Goal: Task Accomplishment & Management: Manage account settings

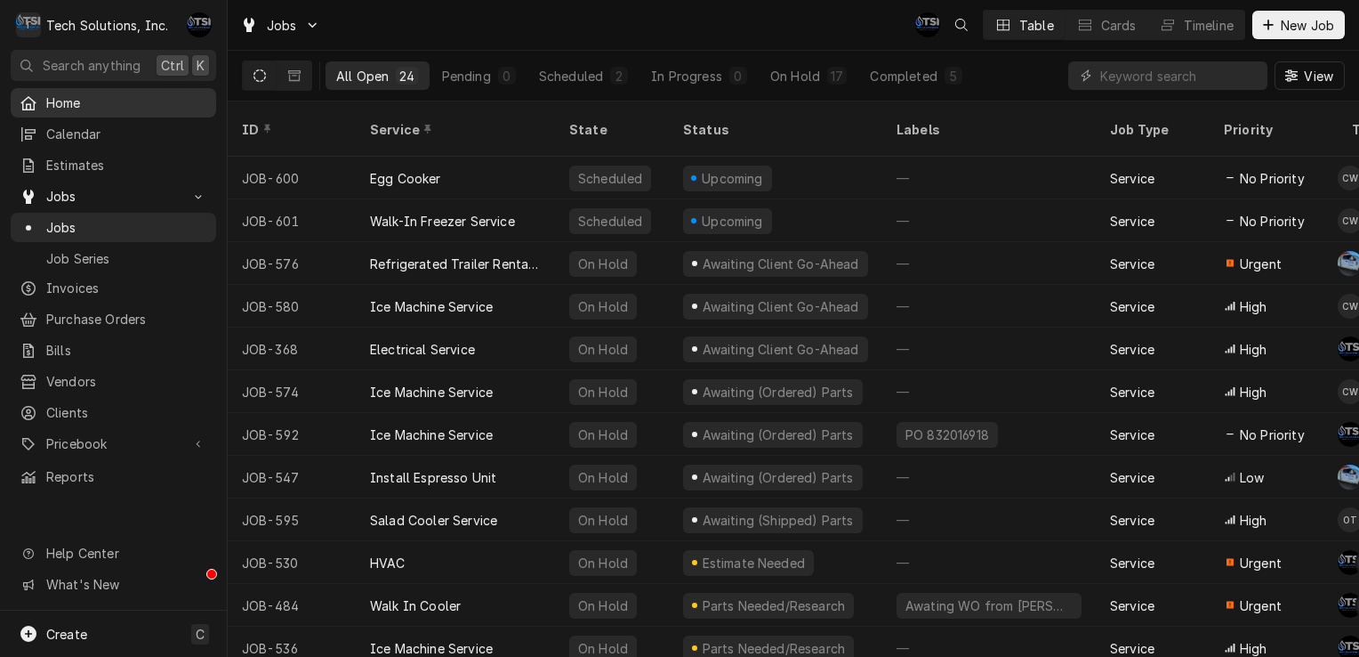
click at [143, 92] on div "Home" at bounding box center [113, 103] width 198 height 22
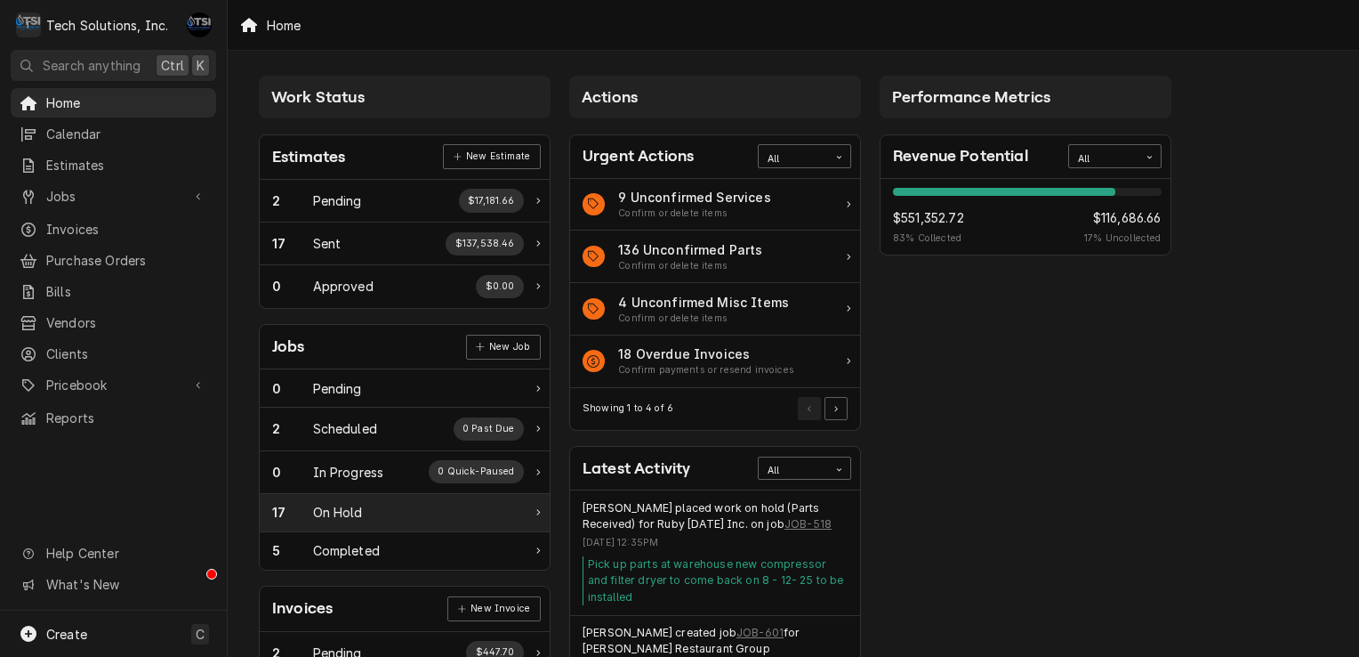
click at [389, 509] on div "17 On Hold" at bounding box center [398, 512] width 252 height 19
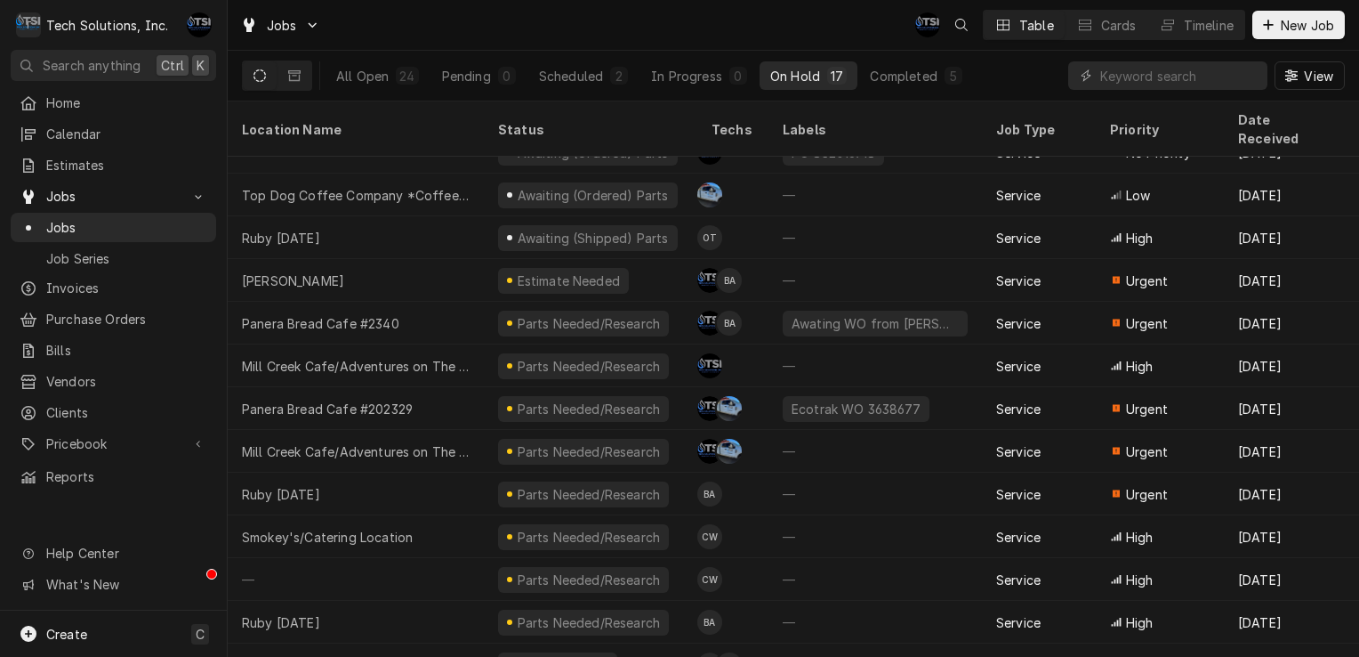
scroll to position [217, 0]
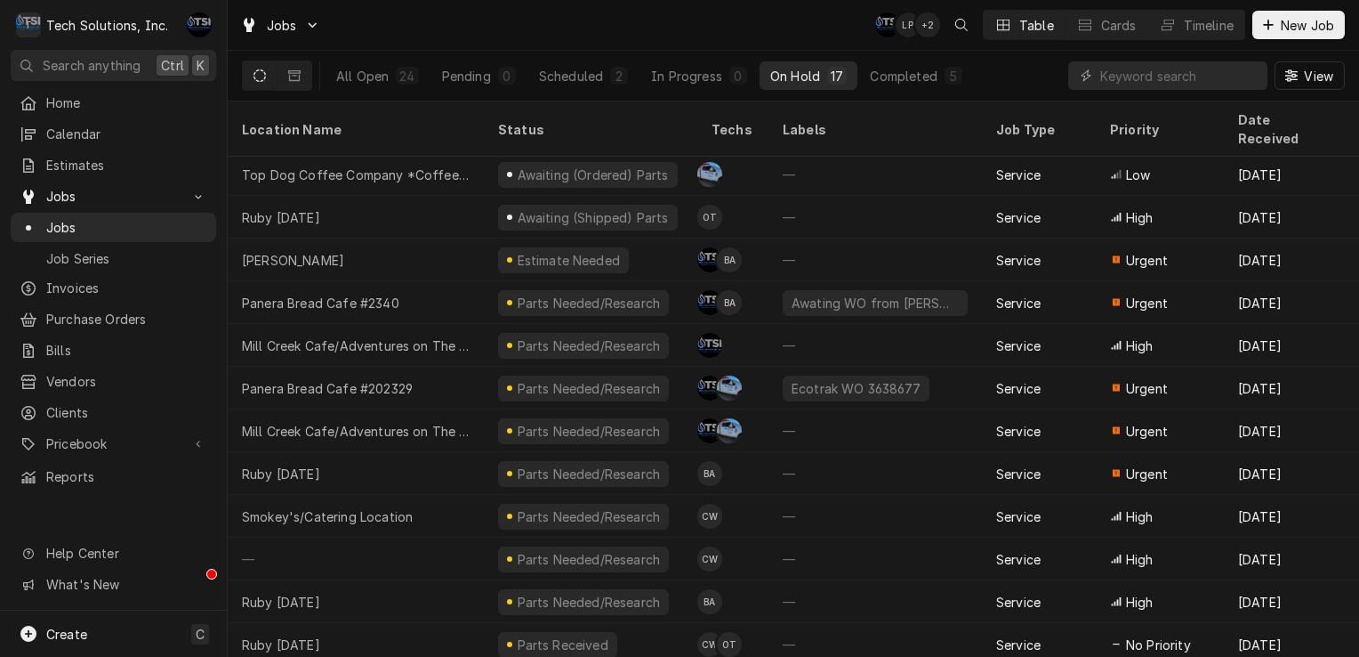
click at [389, 93] on div "All Open 24 Pending 0 Scheduled 2 In Progress 0 On Hold 17 Completed 5" at bounding box center [650, 76] width 648 height 50
click at [378, 77] on div "All Open" at bounding box center [362, 76] width 52 height 19
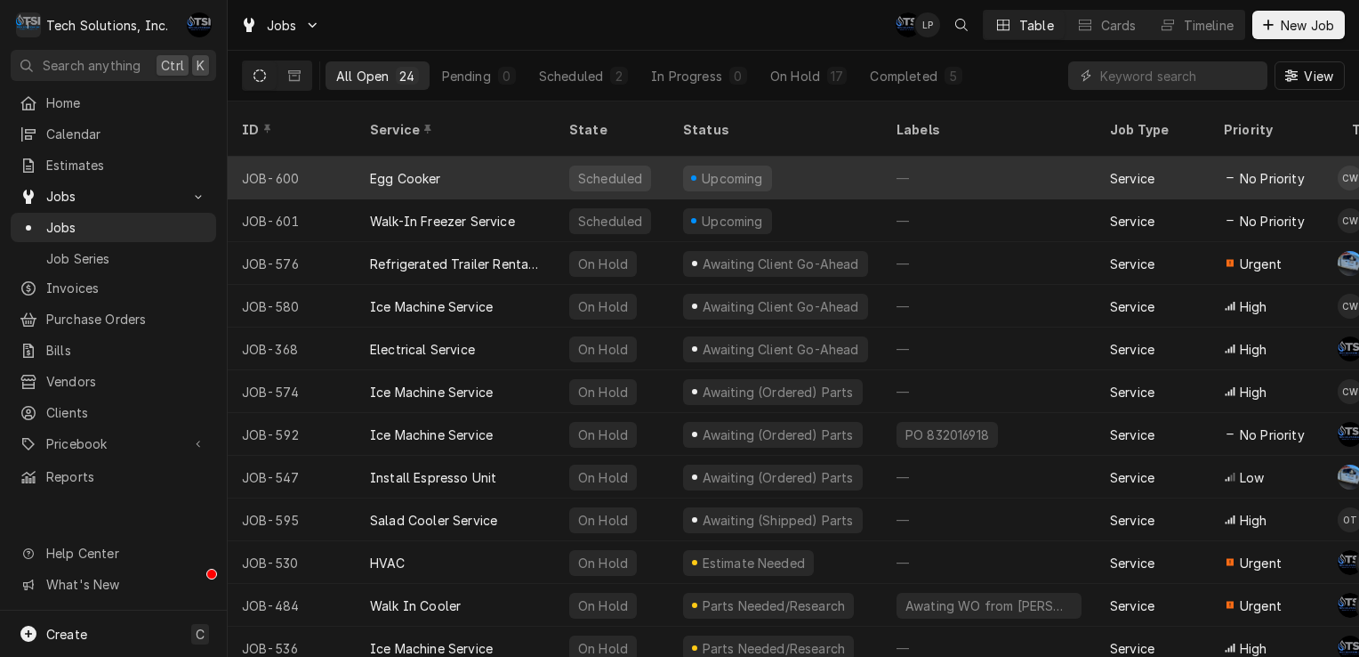
click at [483, 161] on div "Egg Cooker" at bounding box center [455, 178] width 199 height 43
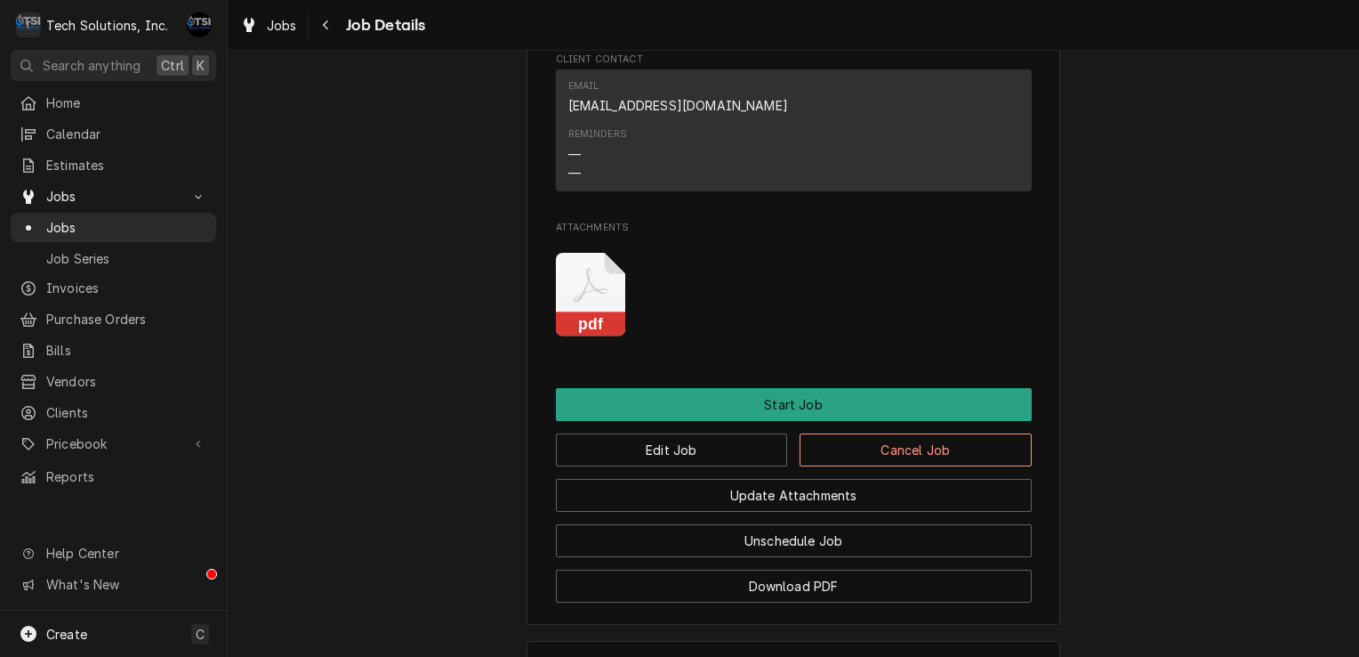
scroll to position [2543, 0]
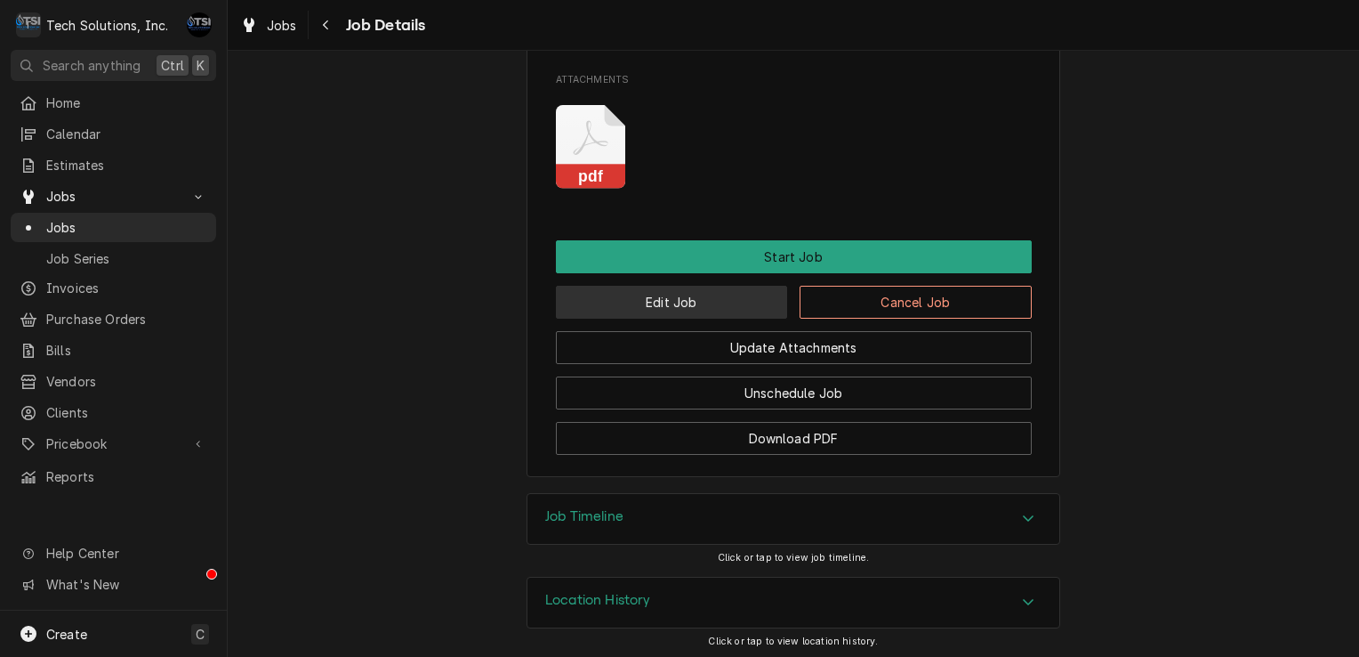
click at [729, 308] on button "Edit Job" at bounding box center [672, 302] width 232 height 33
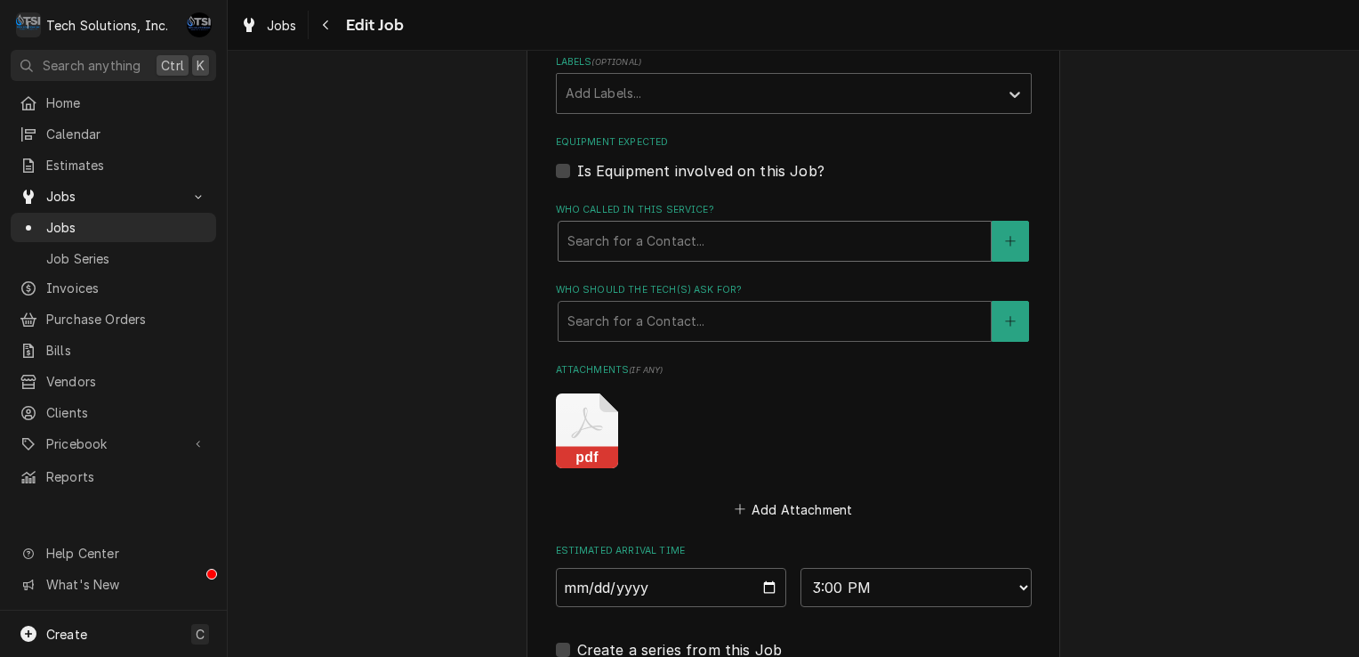
scroll to position [2692, 0]
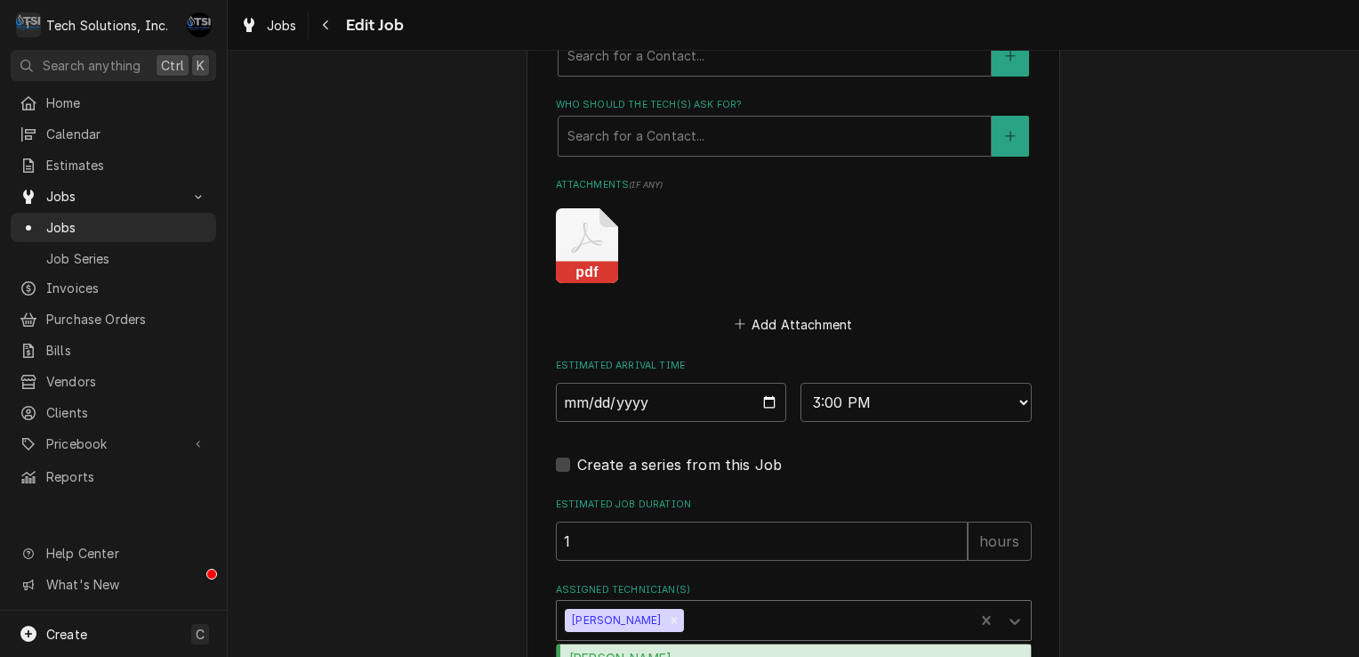
click at [870, 604] on div "Assigned Technician(s)" at bounding box center [827, 620] width 278 height 32
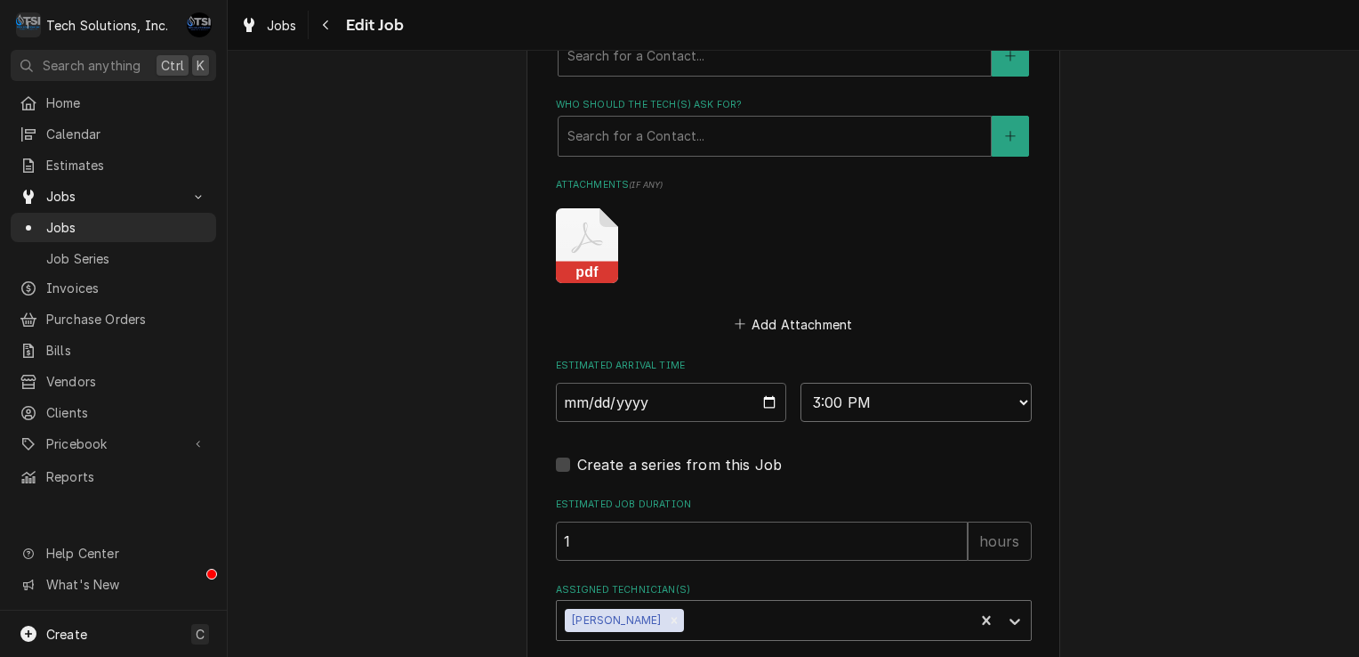
drag, startPoint x: 870, startPoint y: 308, endPoint x: 868, endPoint y: 325, distance: 17.0
click at [870, 383] on select "AM / PM 6:00 AM 6:15 AM 6:30 AM 6:45 AM 7:00 AM 7:15 AM 7:30 AM 7:45 AM 8:00 AM…" at bounding box center [916, 402] width 231 height 39
click at [801, 383] on select "AM / PM 6:00 AM 6:15 AM 6:30 AM 6:45 AM 7:00 AM 7:15 AM 7:30 AM 7:45 AM 8:00 AM…" at bounding box center [916, 402] width 231 height 39
type textarea "x"
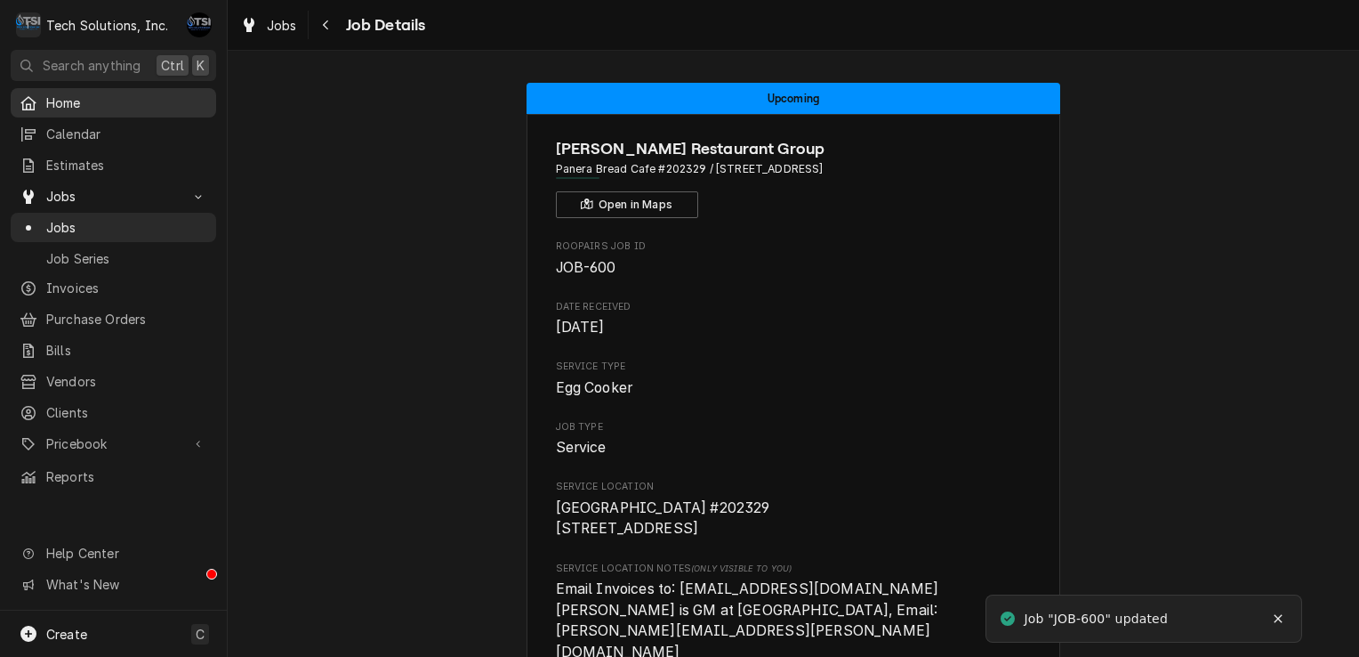
click at [87, 108] on span "Home" at bounding box center [126, 102] width 161 height 19
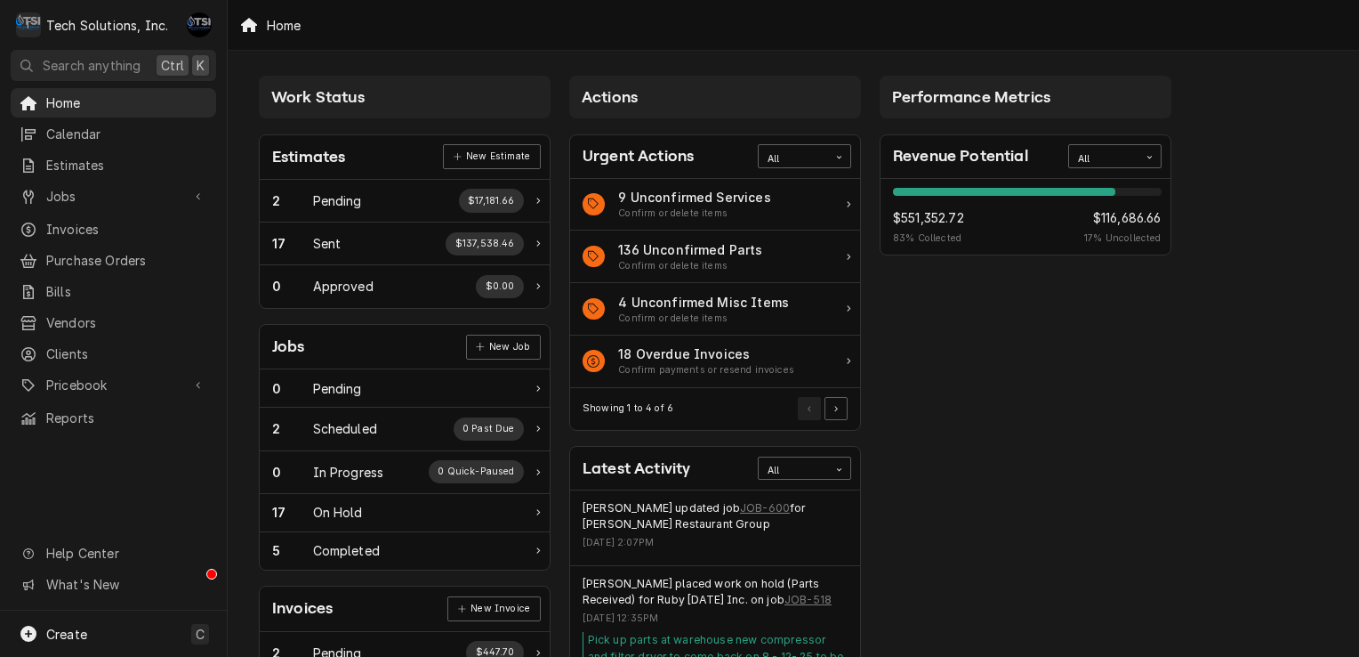
click at [947, 219] on span "$551,352.72" at bounding box center [928, 217] width 71 height 19
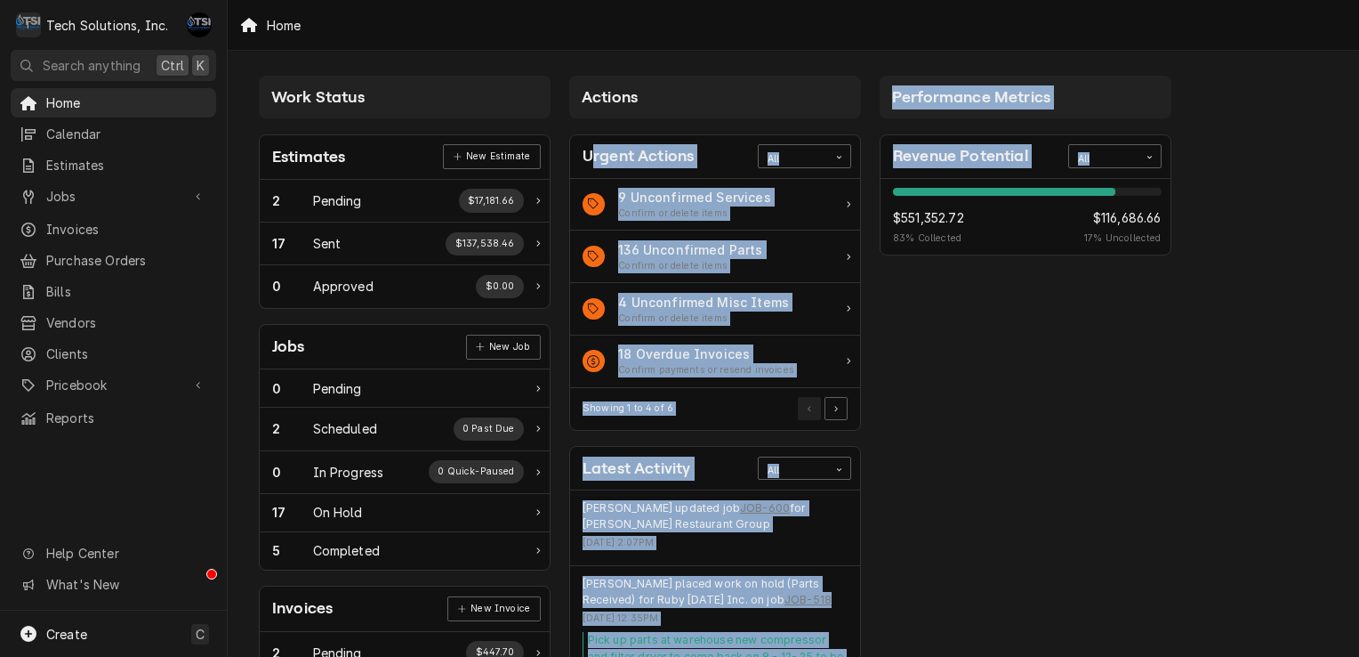
drag, startPoint x: 594, startPoint y: 167, endPoint x: 919, endPoint y: 228, distance: 330.3
click at [919, 228] on div "Work Status Estimates New Estimate 2 Pending $17,181.66 17 Sent $137,538.46 0 A…" at bounding box center [794, 647] width 1132 height 1192
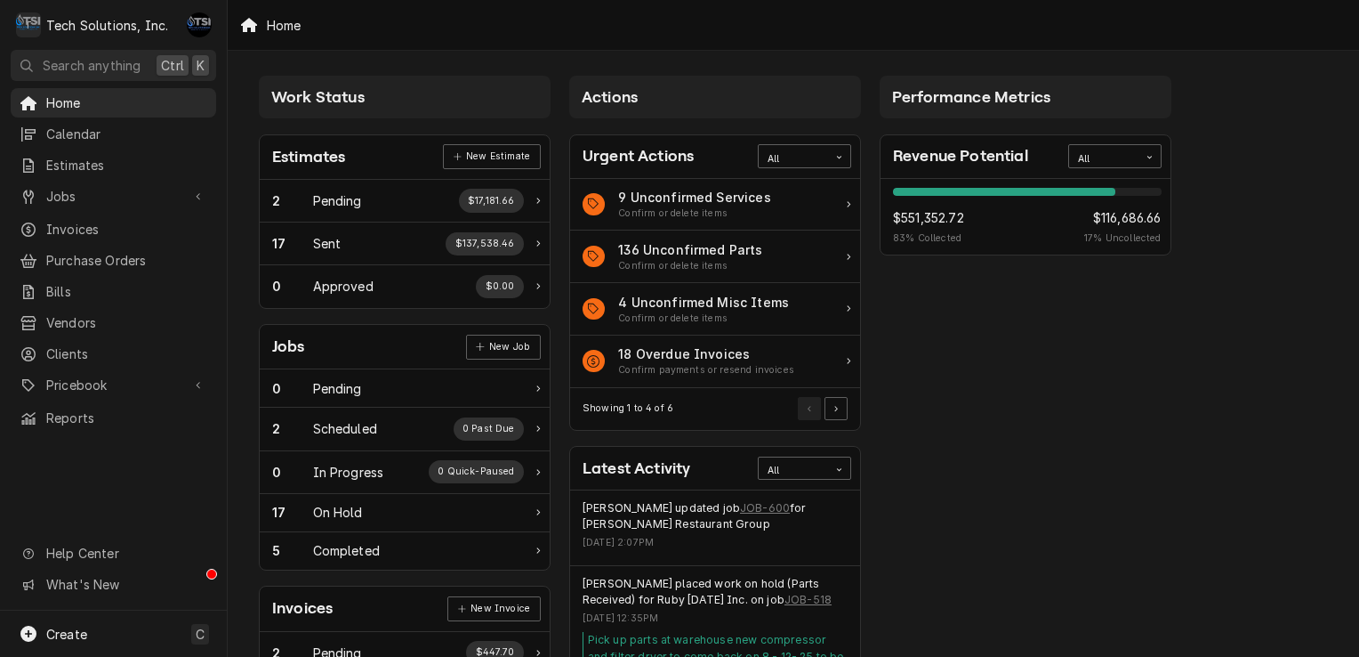
drag, startPoint x: 919, startPoint y: 228, endPoint x: 1086, endPoint y: 330, distance: 196.1
click at [1086, 330] on div "Performance Metrics Revenue Potential All 83% $551,352.72 83 % Collected $116,6…" at bounding box center [1026, 644] width 310 height 1155
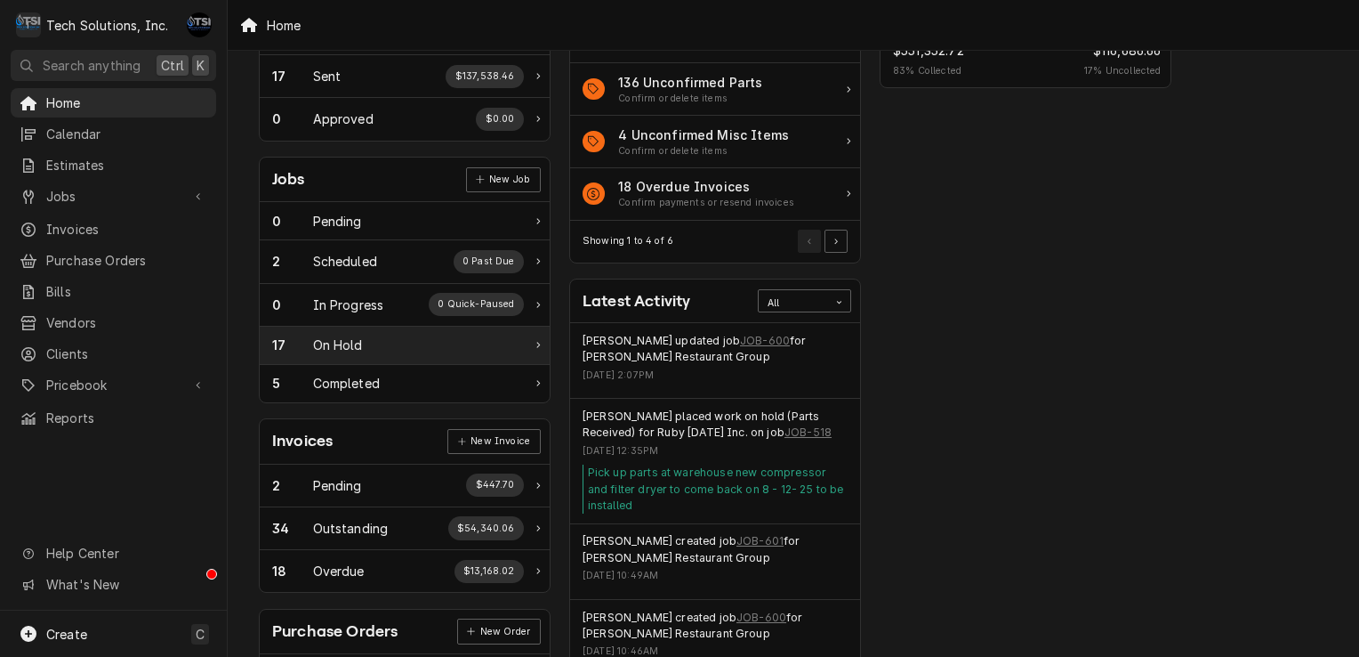
scroll to position [170, 0]
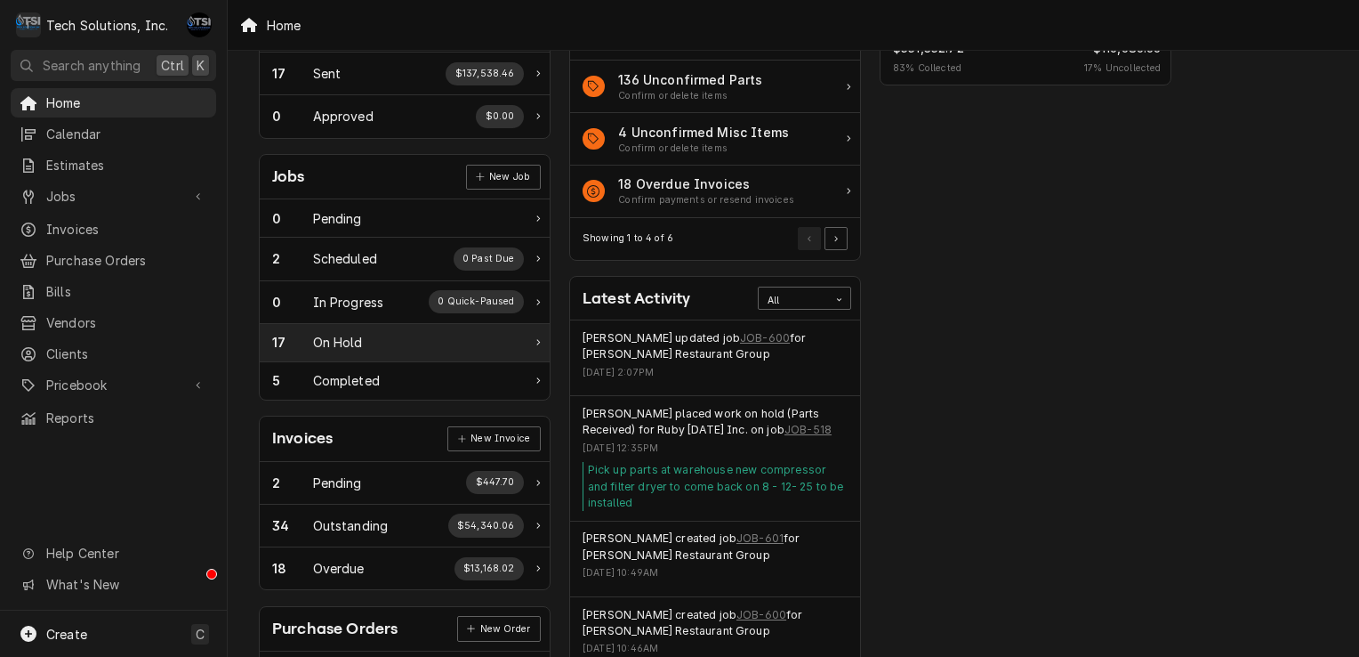
click at [464, 329] on div "17 On Hold" at bounding box center [405, 343] width 290 height 38
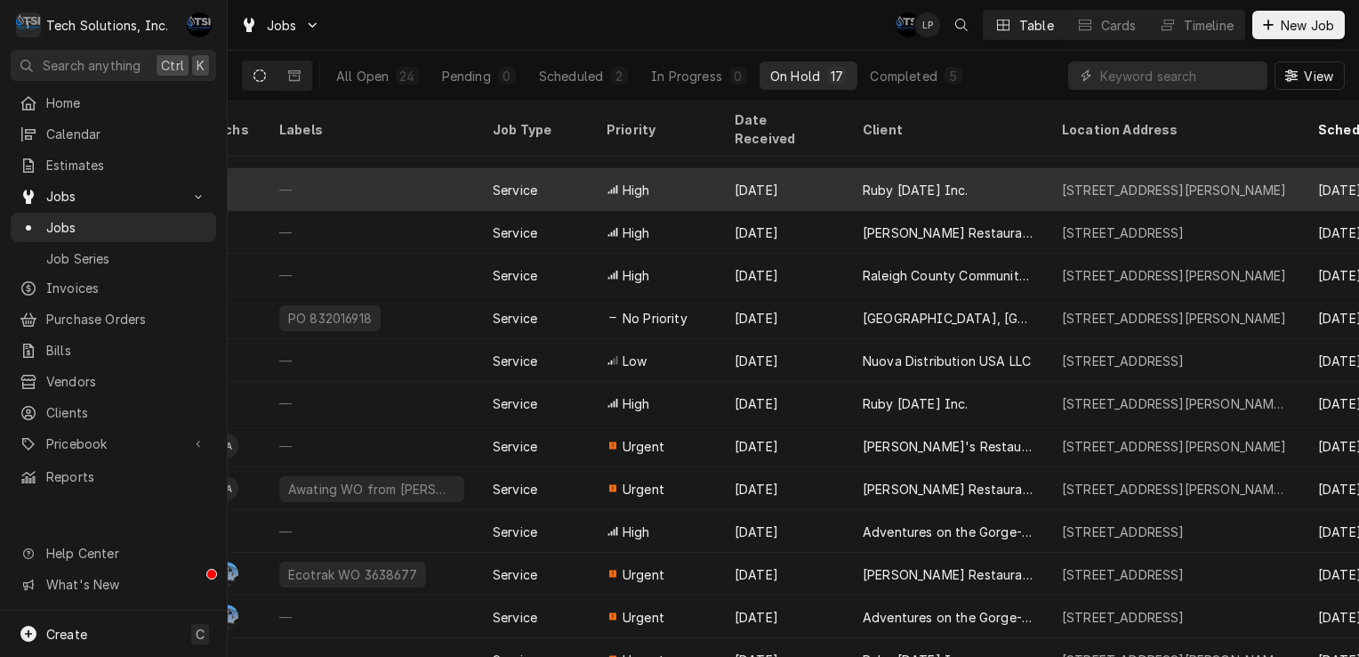
scroll to position [31, 505]
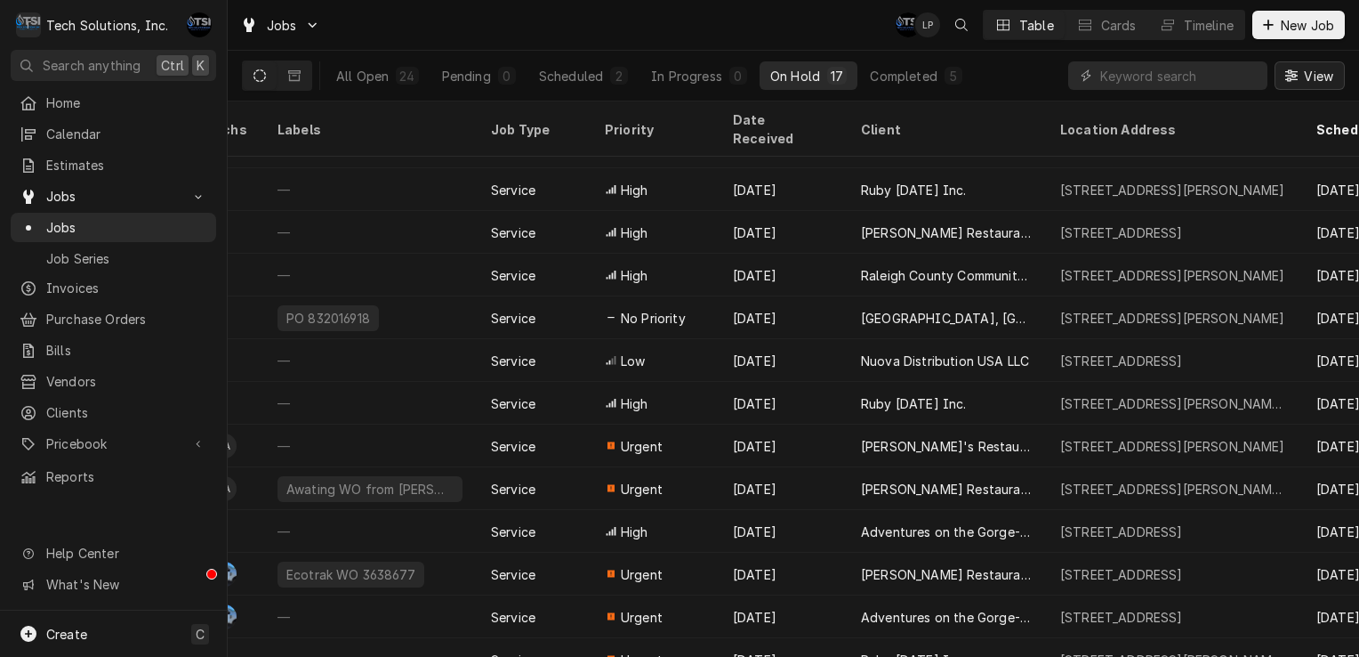
click at [1312, 62] on button "View" at bounding box center [1310, 75] width 70 height 28
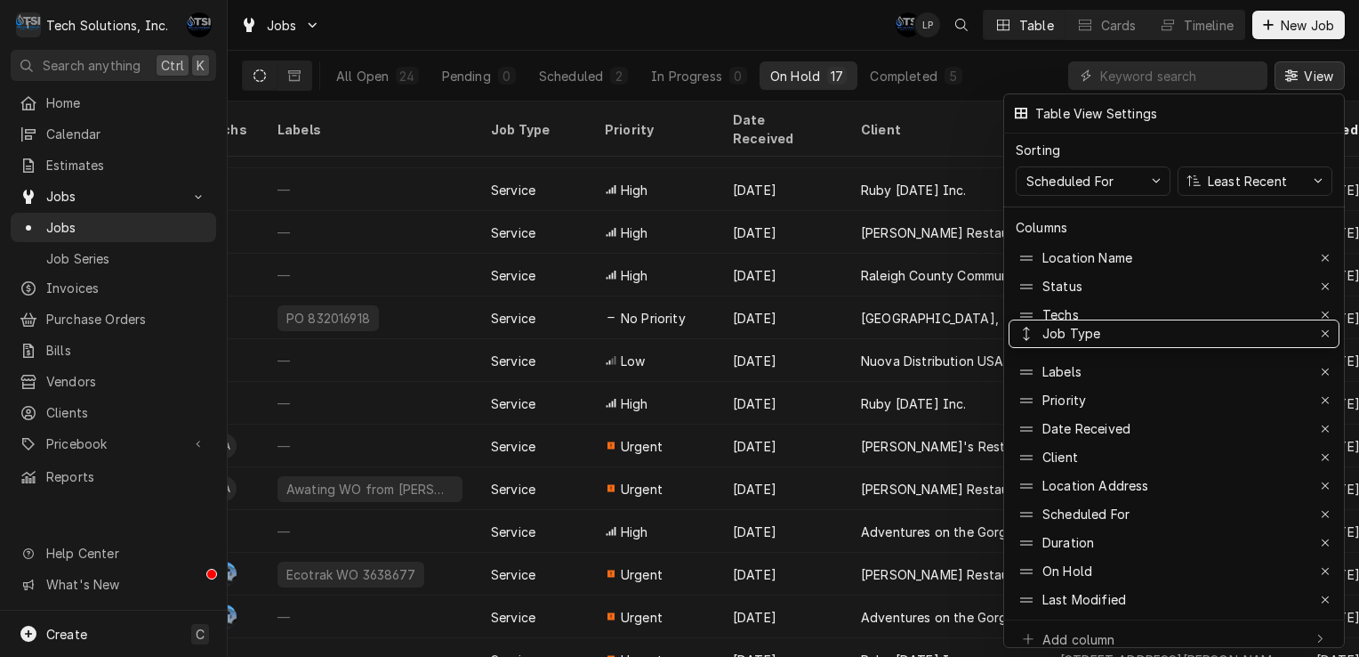
drag, startPoint x: 1114, startPoint y: 359, endPoint x: 1114, endPoint y: 319, distance: 39.1
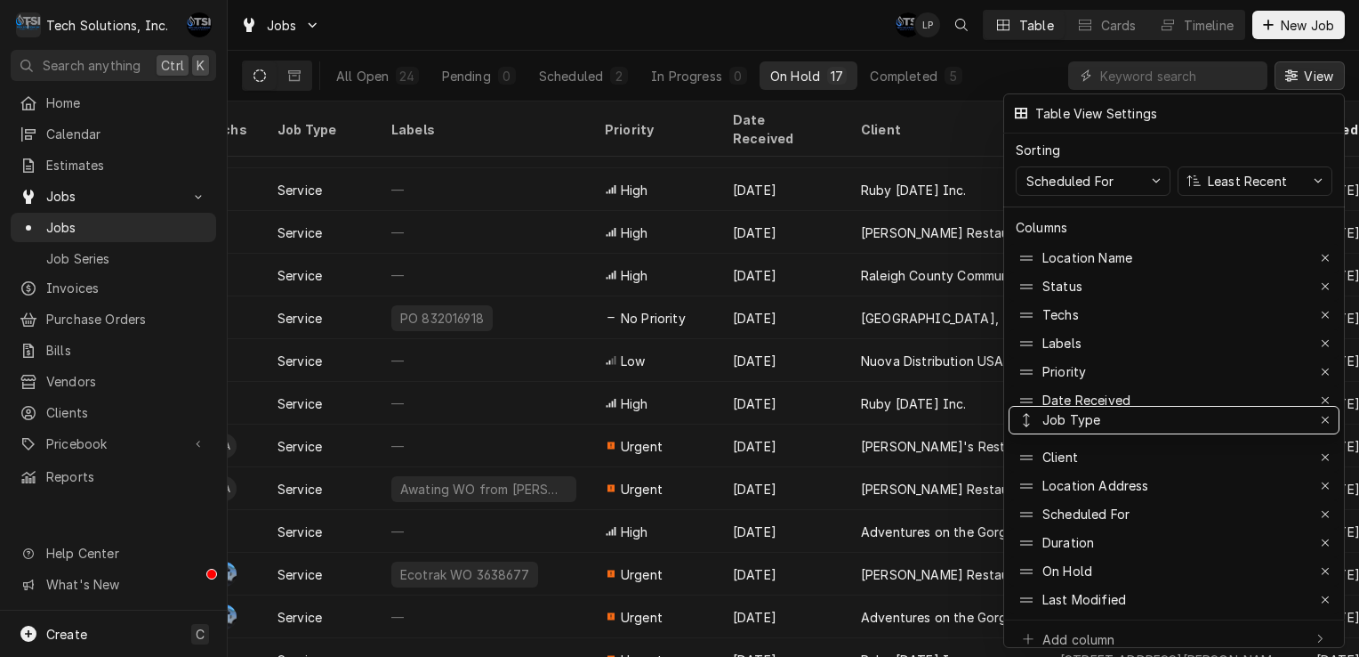
drag, startPoint x: 1045, startPoint y: 325, endPoint x: 1051, endPoint y: 403, distance: 78.5
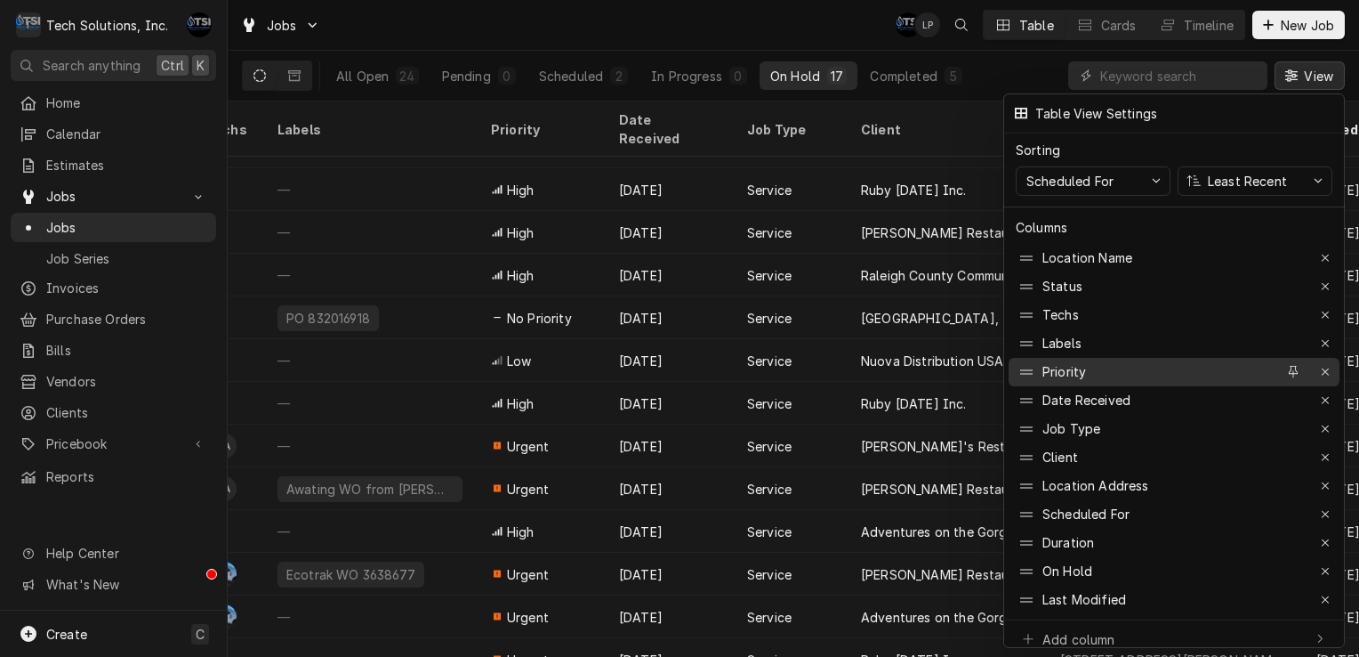
click at [1096, 373] on div "Priority" at bounding box center [1146, 372] width 260 height 28
click at [691, 0] on div at bounding box center [679, 328] width 1359 height 657
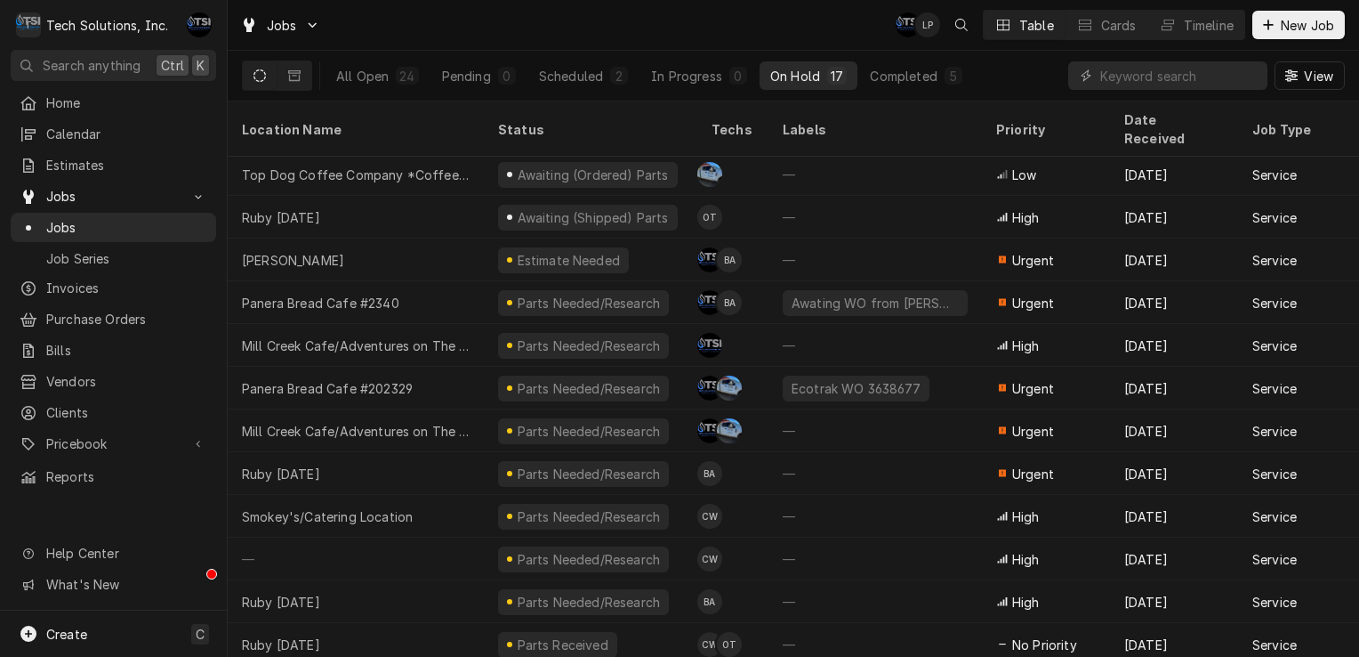
scroll to position [0, 0]
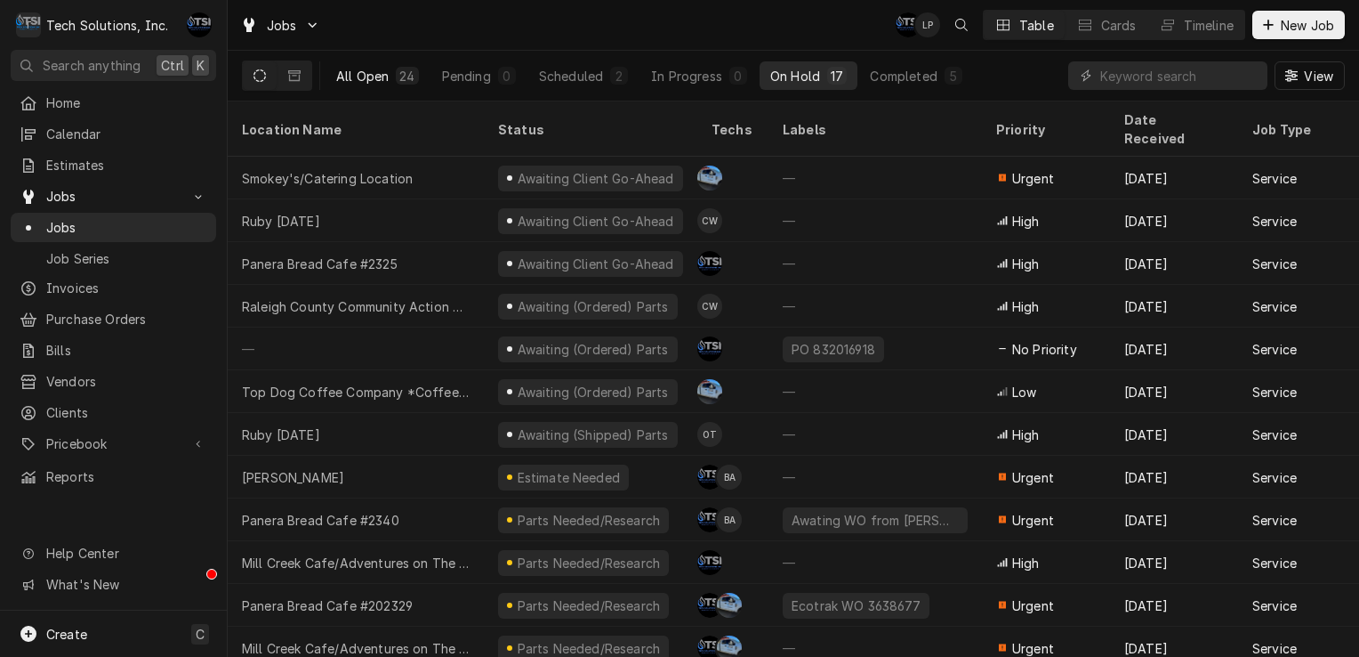
click at [379, 73] on div "All Open" at bounding box center [362, 76] width 52 height 19
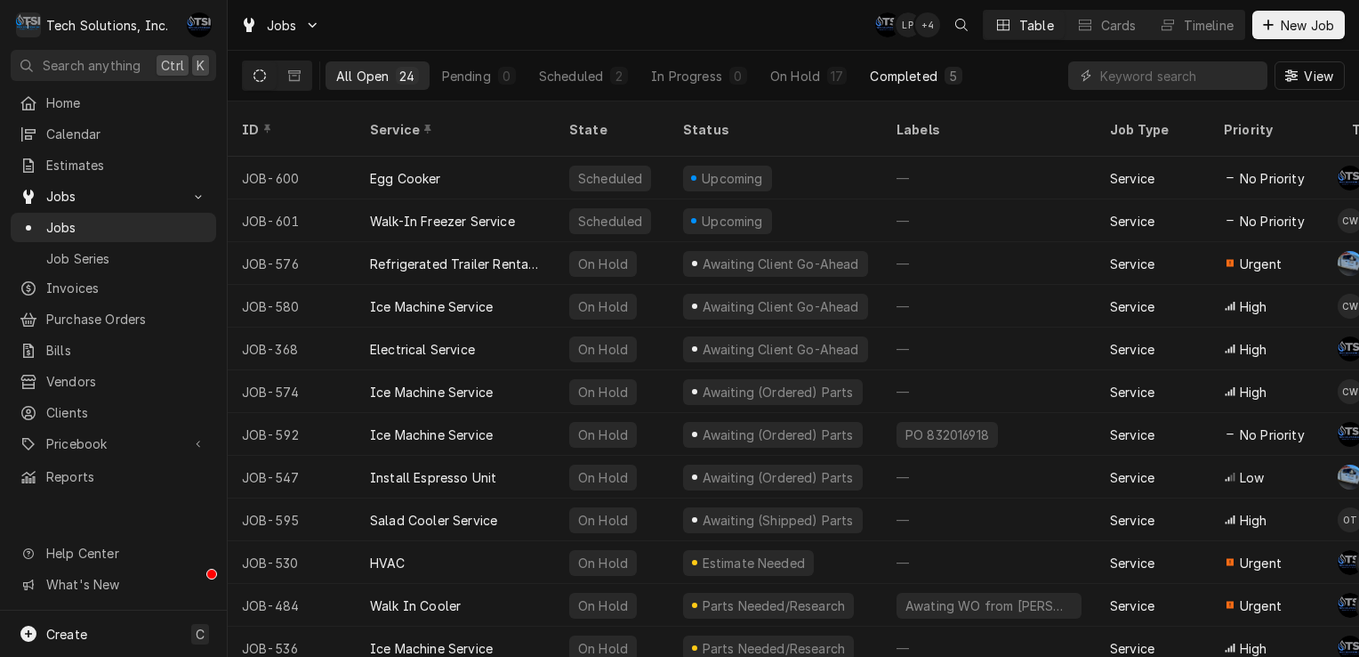
click at [932, 68] on div "Completed" at bounding box center [903, 76] width 67 height 19
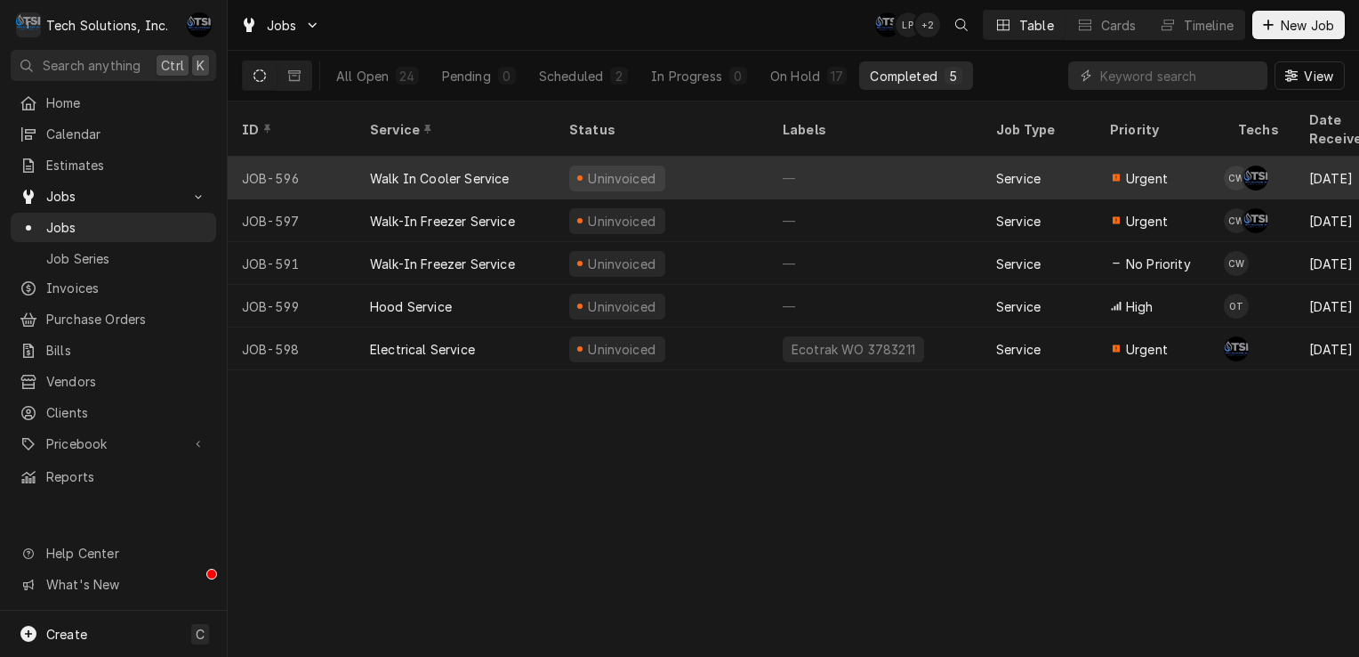
click at [859, 61] on button "Completed 5" at bounding box center [915, 75] width 113 height 28
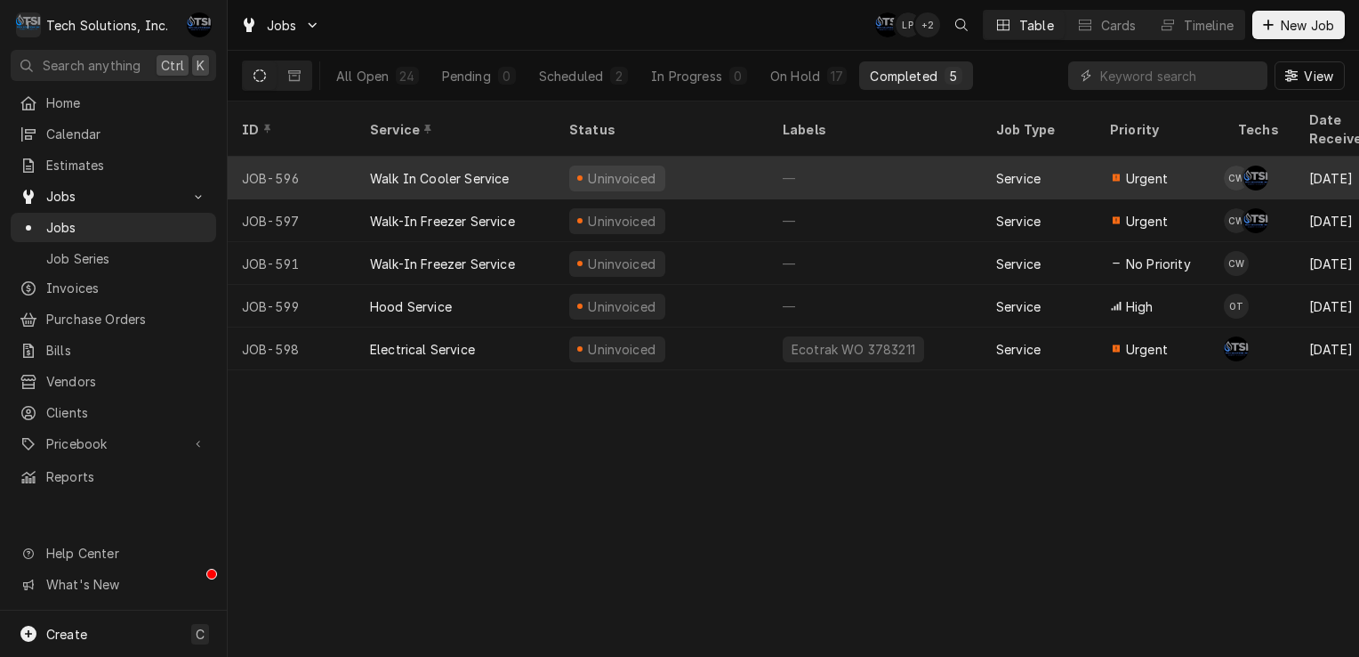
click at [859, 61] on button "Completed 5" at bounding box center [915, 75] width 113 height 28
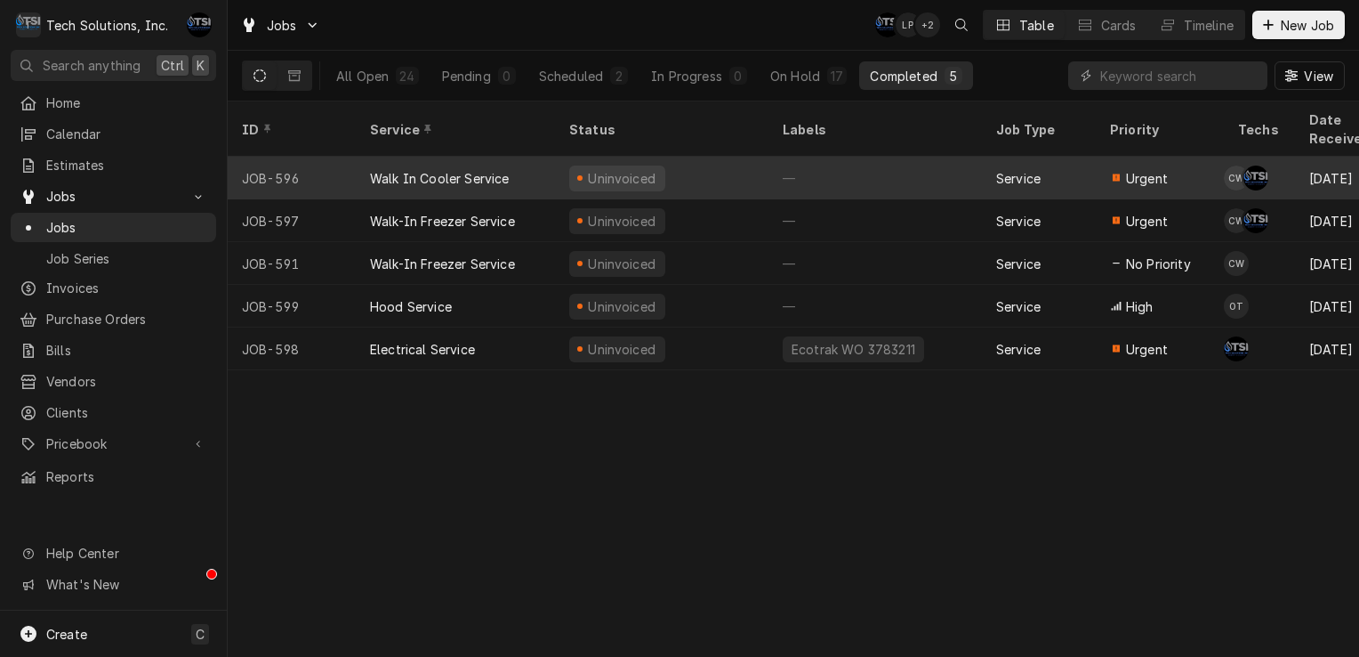
click at [859, 61] on button "Completed 5" at bounding box center [915, 75] width 113 height 28
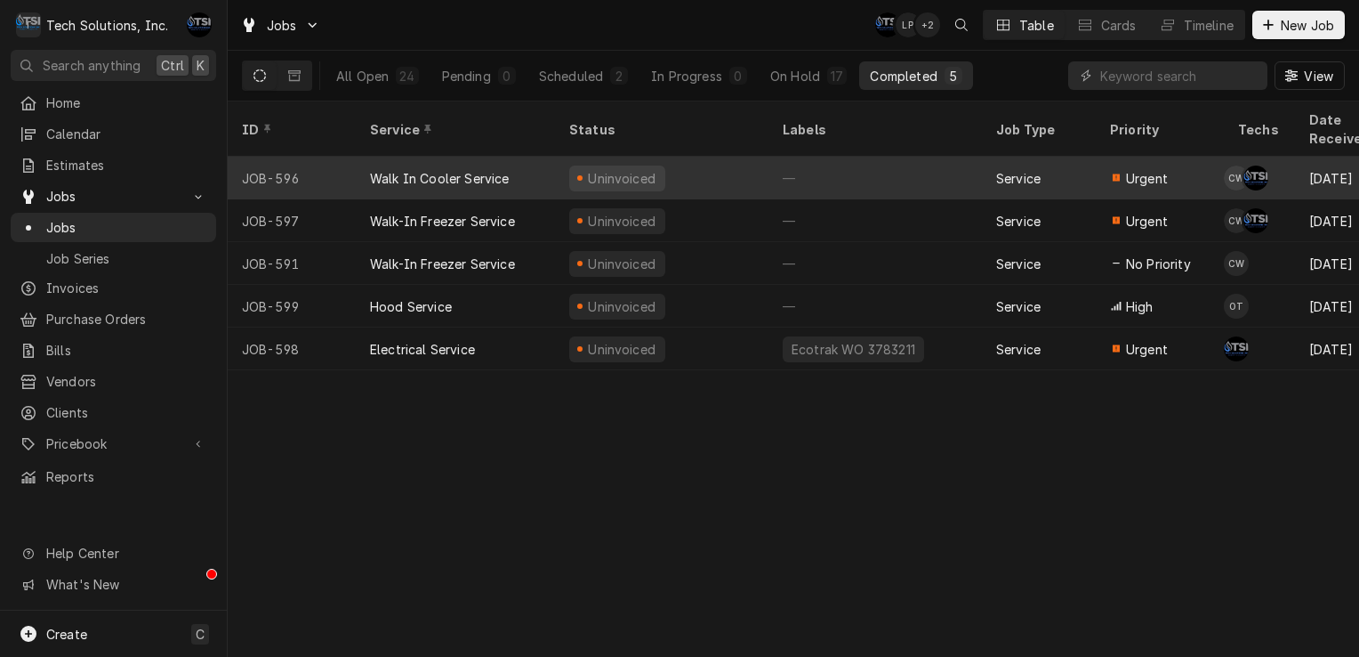
click at [859, 61] on button "Completed 5" at bounding box center [915, 75] width 113 height 28
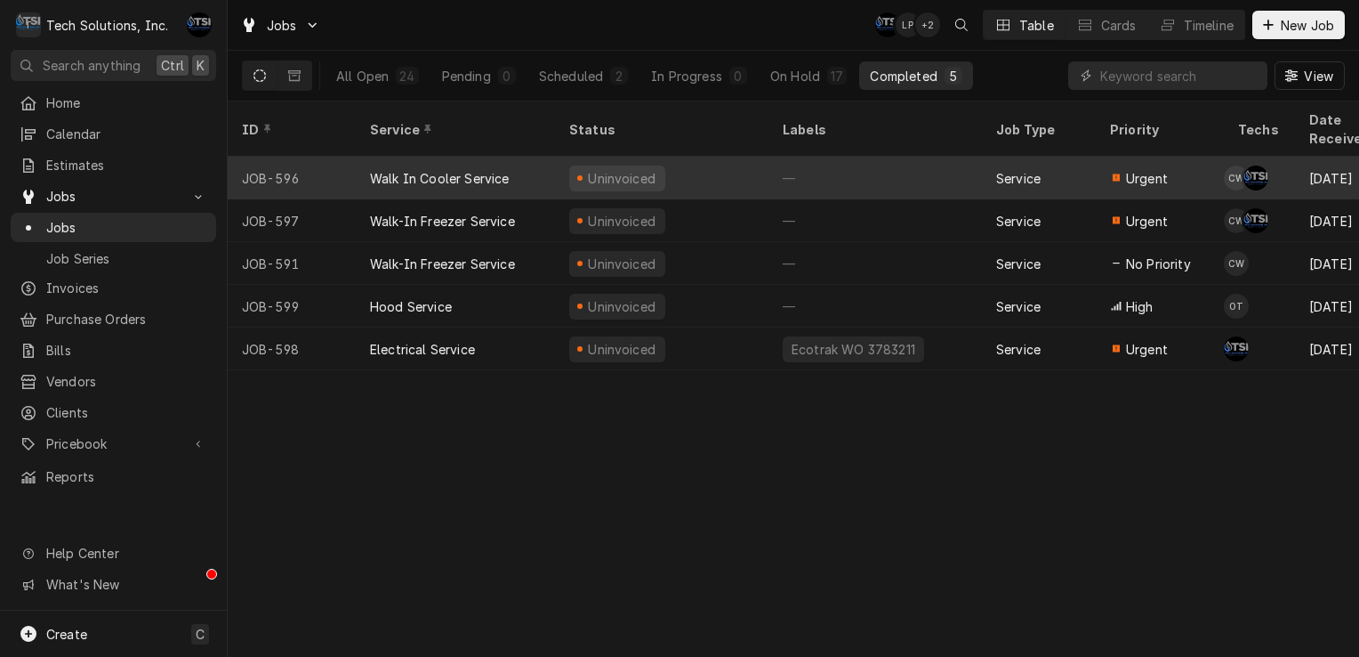
click at [859, 61] on button "Completed 5" at bounding box center [915, 75] width 113 height 28
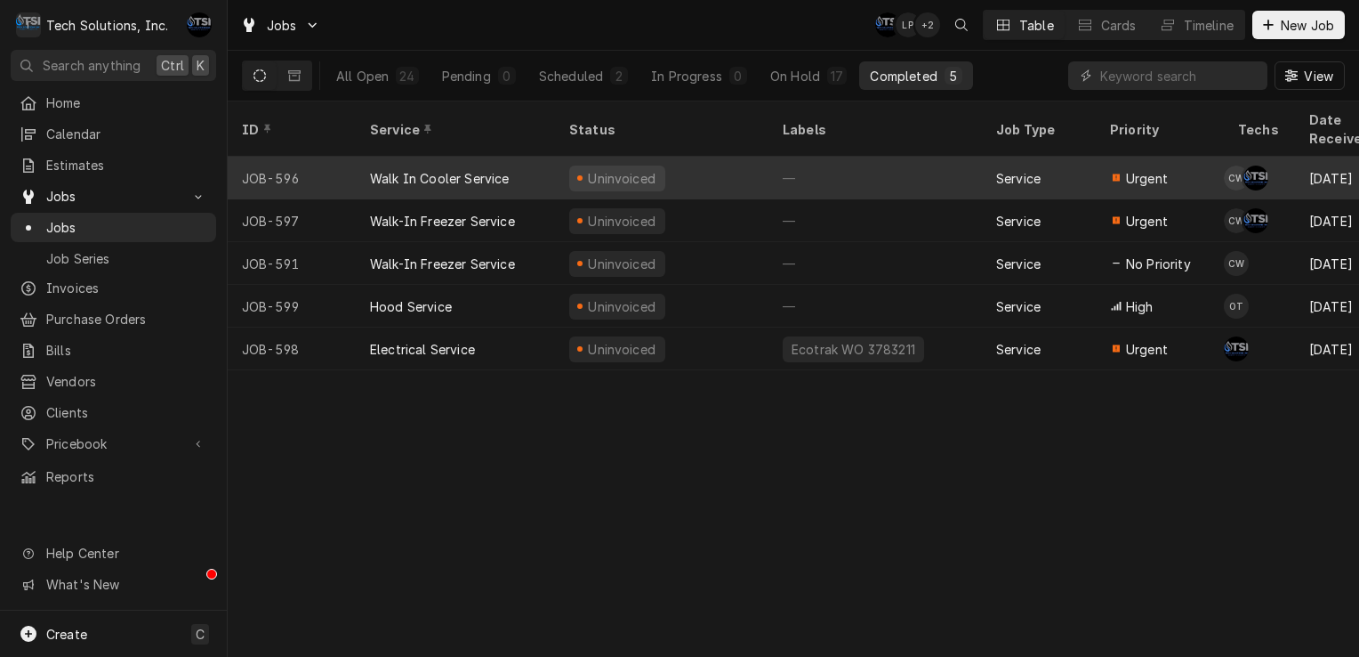
click at [859, 61] on button "Completed 5" at bounding box center [915, 75] width 113 height 28
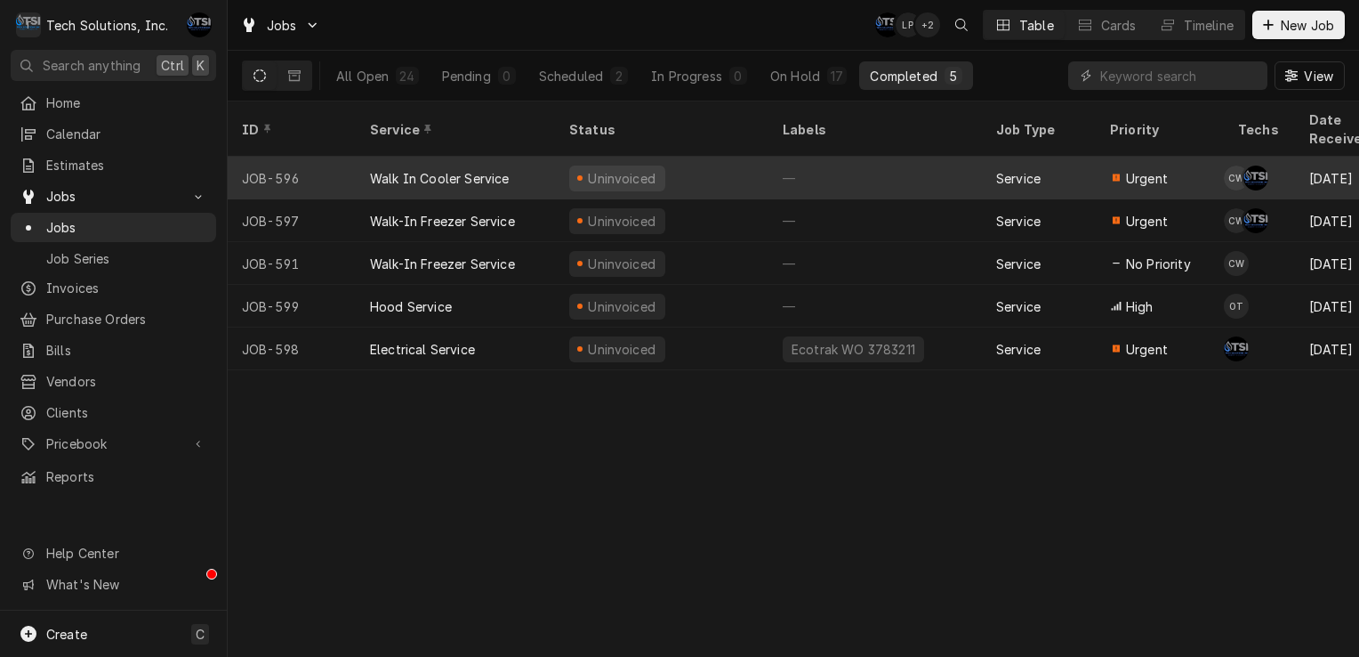
click at [859, 61] on button "Completed 5" at bounding box center [915, 75] width 113 height 28
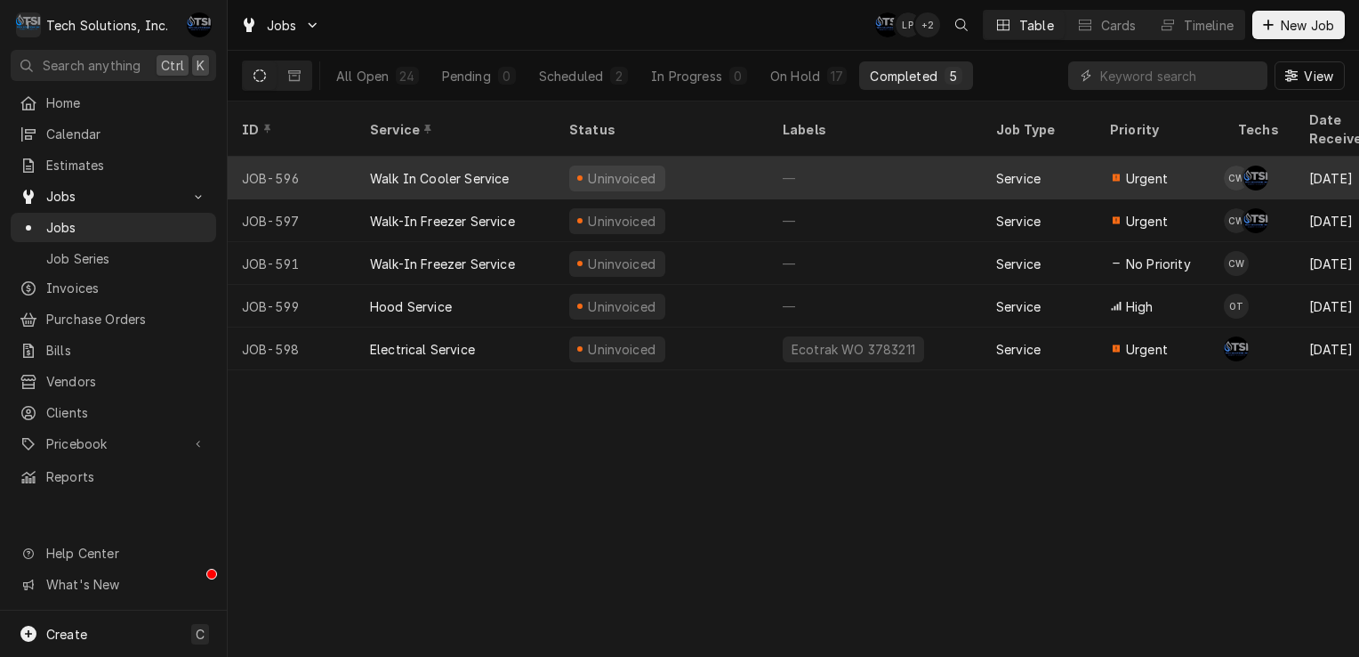
click at [859, 61] on button "Completed 5" at bounding box center [915, 75] width 113 height 28
